Goal: Transaction & Acquisition: Subscribe to service/newsletter

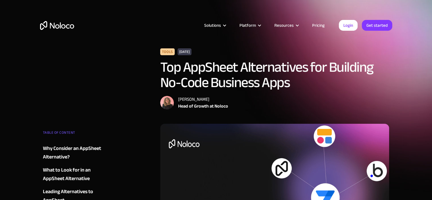
click at [316, 24] on link "Pricing" at bounding box center [318, 25] width 27 height 7
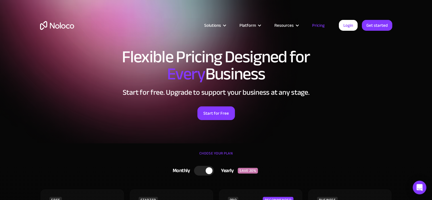
click at [187, 79] on span "Every" at bounding box center [186, 74] width 38 height 32
click at [166, 100] on div "Flexible Pricing Designed for Every Business Start for free. Upgrade to support…" at bounding box center [216, 90] width 364 height 94
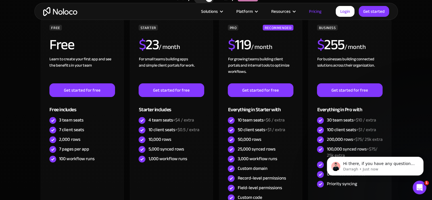
scroll to position [170, 0]
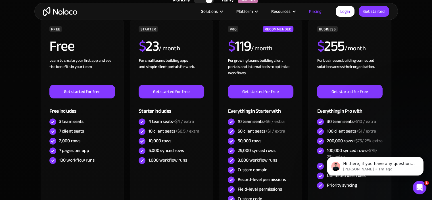
click at [15, 80] on section "CHOOSE YOUR PLAN Monthly Yearly SAVE 20% Monthly Yearly SAVE 20% FREE Free Lear…" at bounding box center [216, 119] width 432 height 293
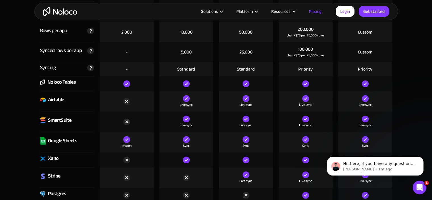
scroll to position [773, 0]
click at [126, 51] on div "-" at bounding box center [127, 52] width 2 height 6
click at [70, 82] on div "Noloco Tables" at bounding box center [61, 82] width 28 height 9
click at [99, 124] on div at bounding box center [127, 121] width 60 height 20
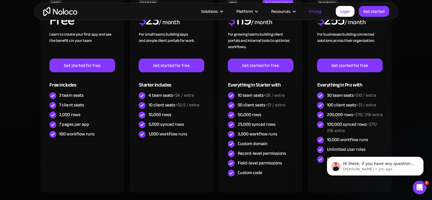
scroll to position [193, 0]
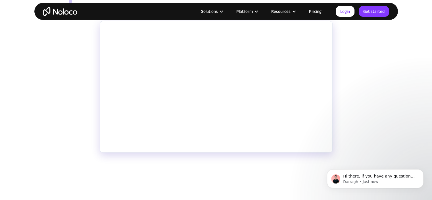
scroll to position [110, 0]
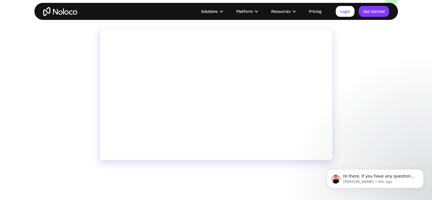
scroll to position [114, 0]
